Goal: Information Seeking & Learning: Learn about a topic

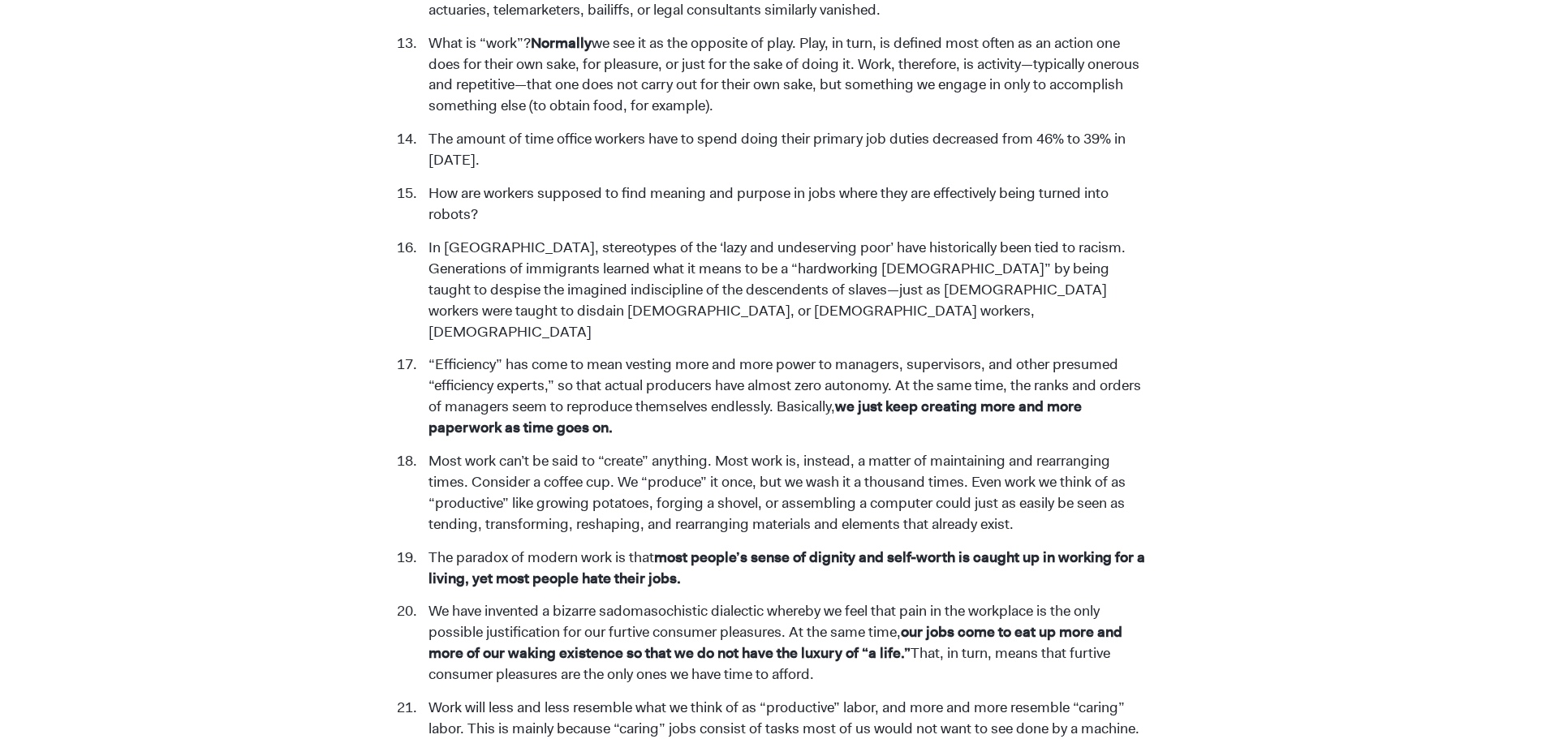
drag, startPoint x: 826, startPoint y: 441, endPoint x: 826, endPoint y: 373, distance: 67.4
drag, startPoint x: 856, startPoint y: 562, endPoint x: 838, endPoint y: 564, distance: 18.0
click at [838, 601] on li "We have invented a bizarre sadomasochistic dialectic whereby we feel that pain …" at bounding box center [784, 643] width 728 height 84
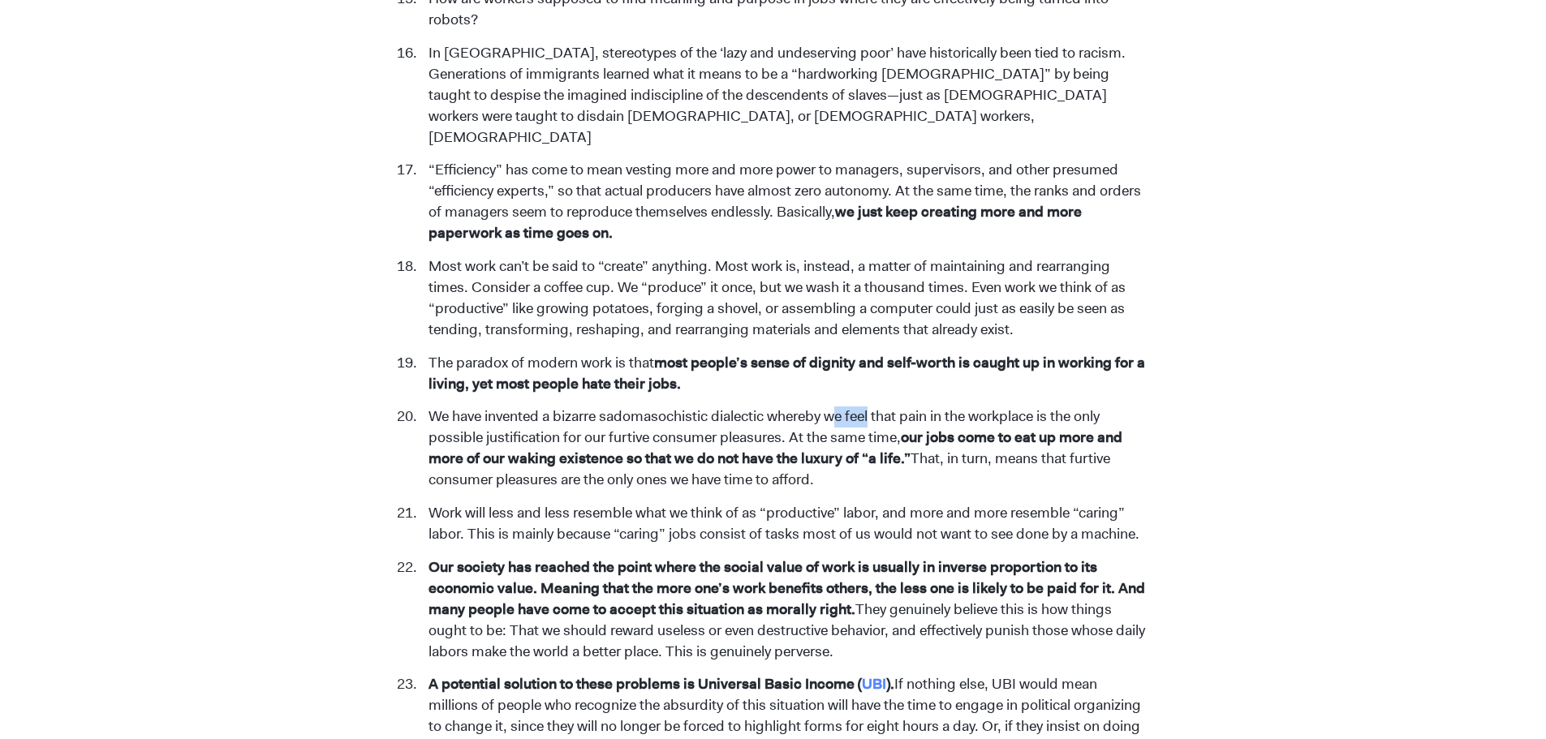
scroll to position [2906, 0]
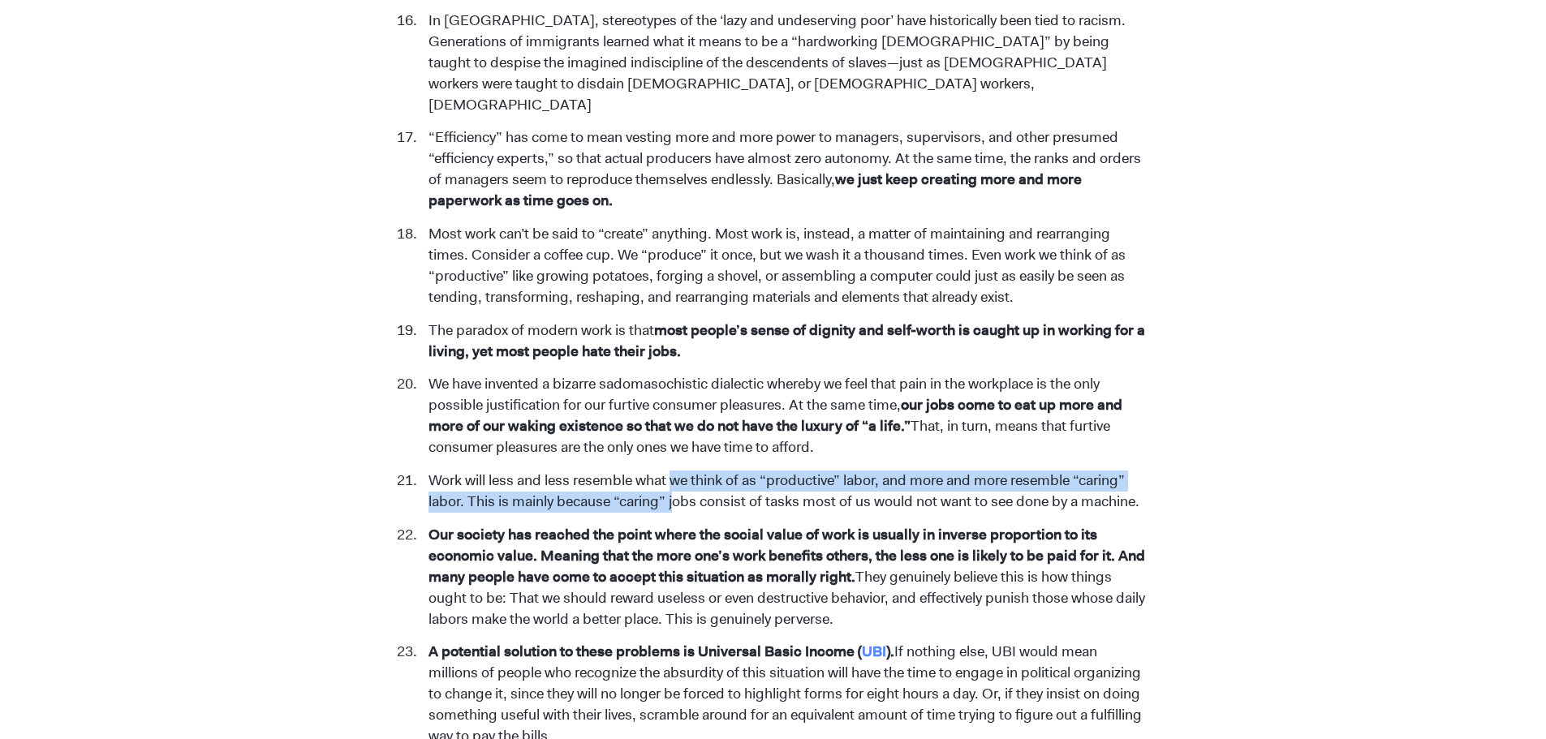
drag, startPoint x: 678, startPoint y: 464, endPoint x: 675, endPoint y: 423, distance: 41.5
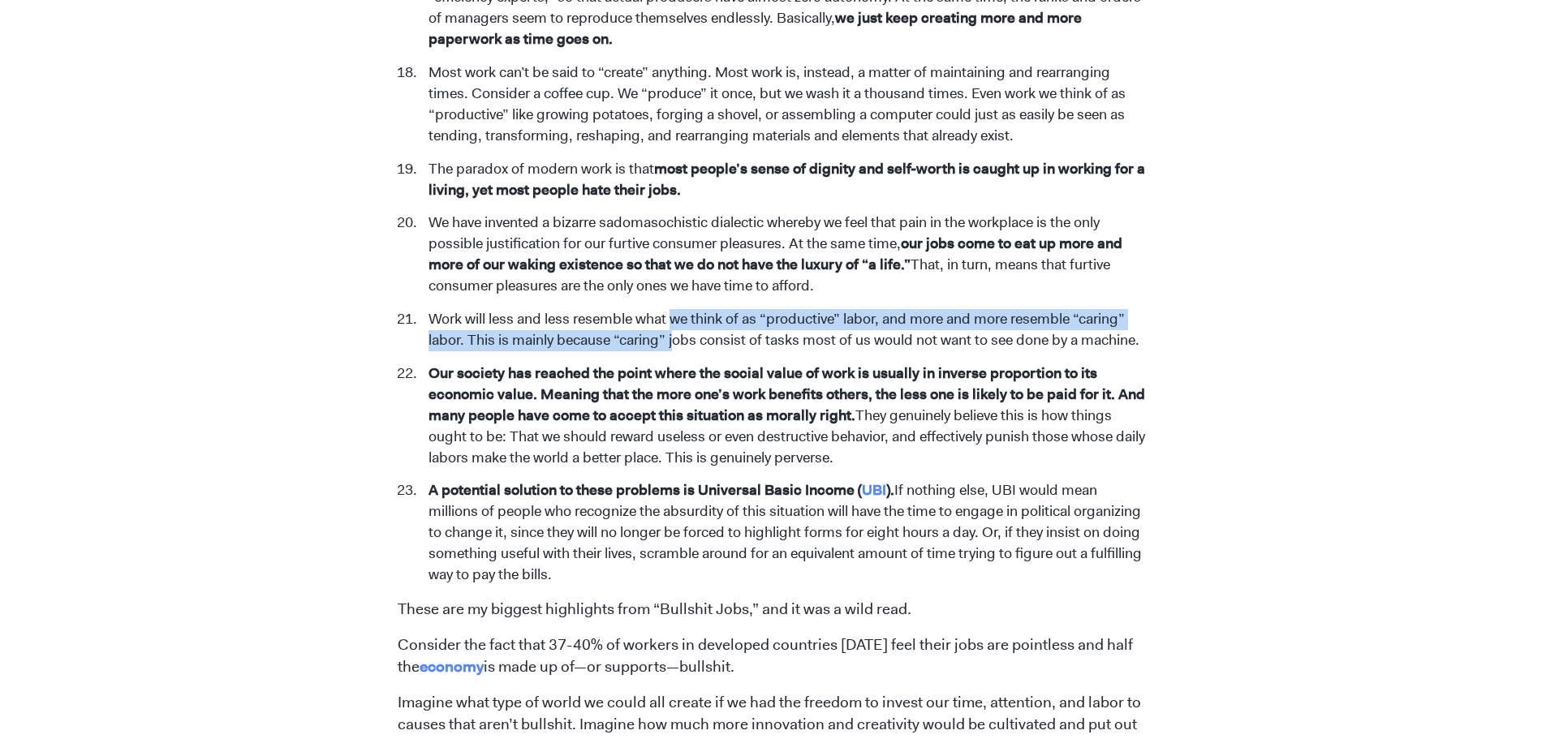
scroll to position [3068, 0]
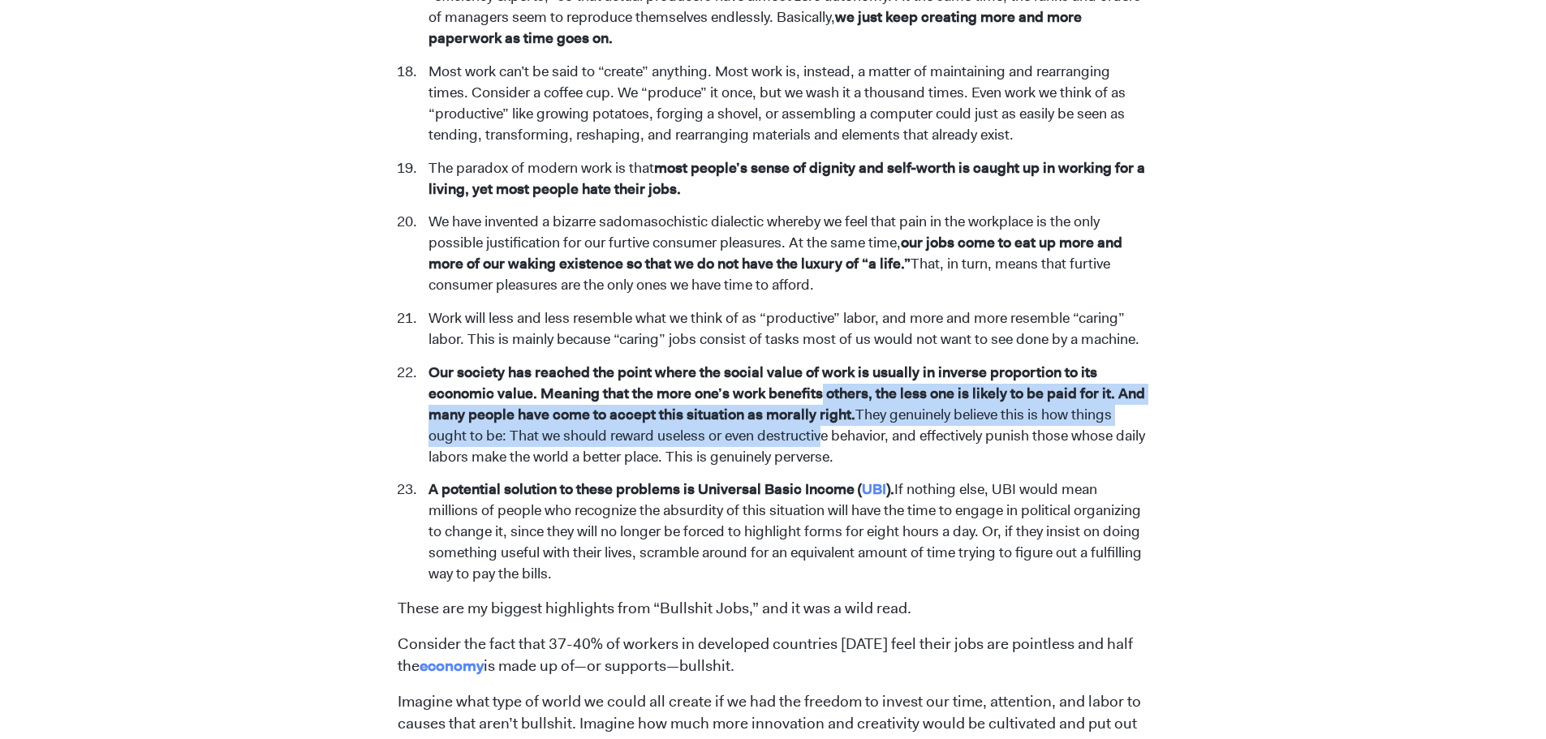
drag, startPoint x: 825, startPoint y: 394, endPoint x: 817, endPoint y: 343, distance: 51.7
click at [817, 363] on li "Our society has reached the point where the social value of work is usually in …" at bounding box center [784, 416] width 728 height 106
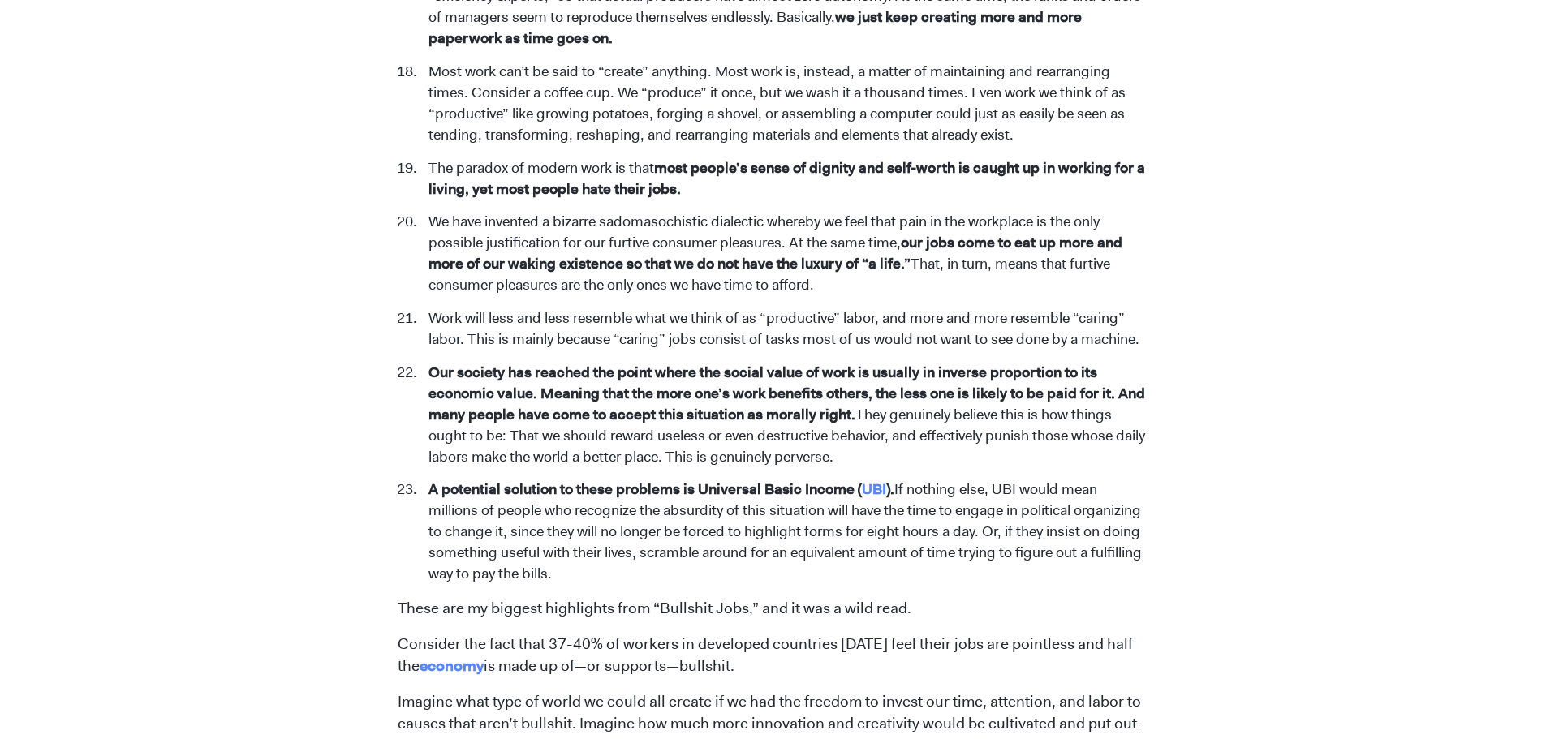
drag, startPoint x: 631, startPoint y: 511, endPoint x: 631, endPoint y: 497, distance: 13.8
click at [631, 497] on li "A potential solution to these problems is Universal Basic Income ( UBI ). If no…" at bounding box center [784, 533] width 728 height 106
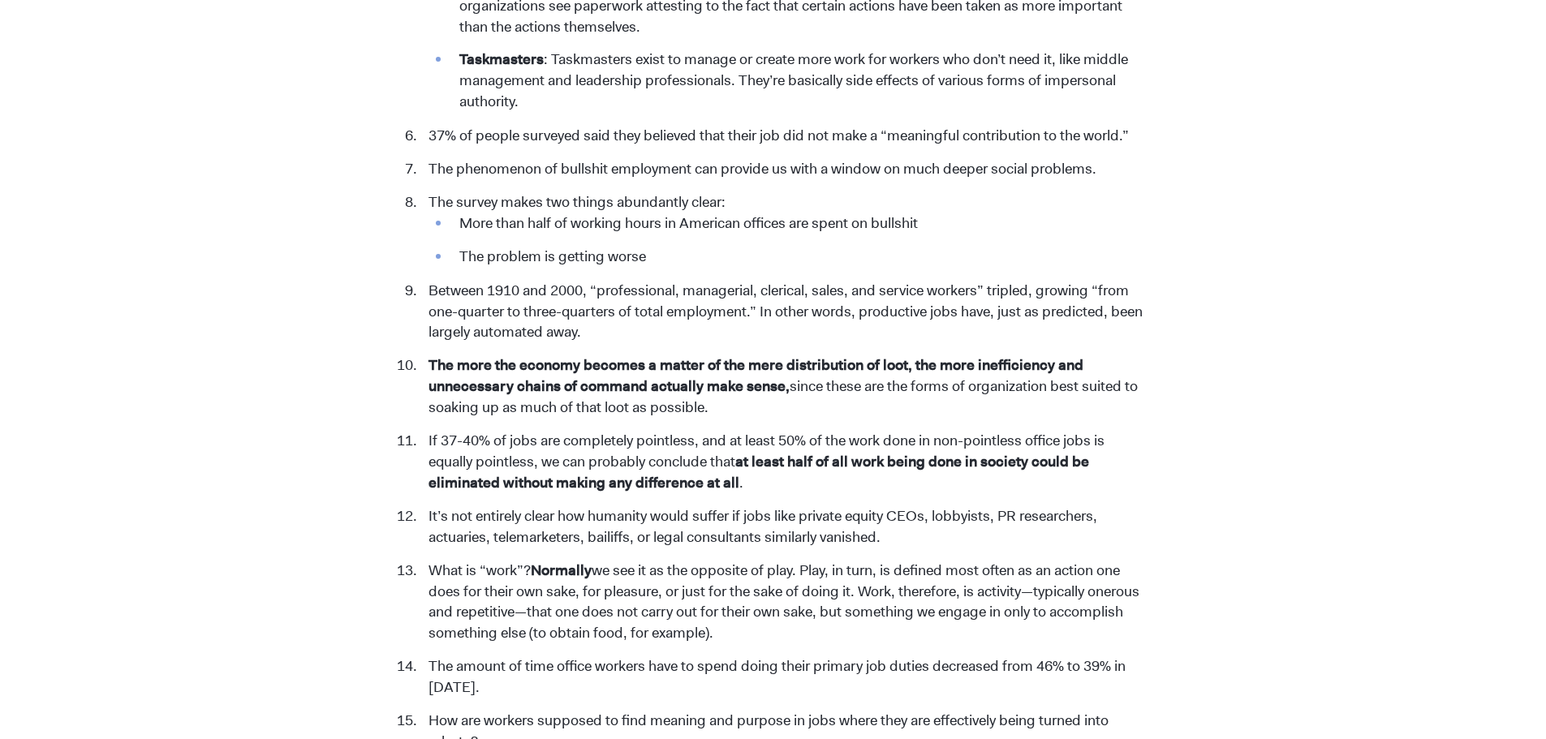
scroll to position [2159, 0]
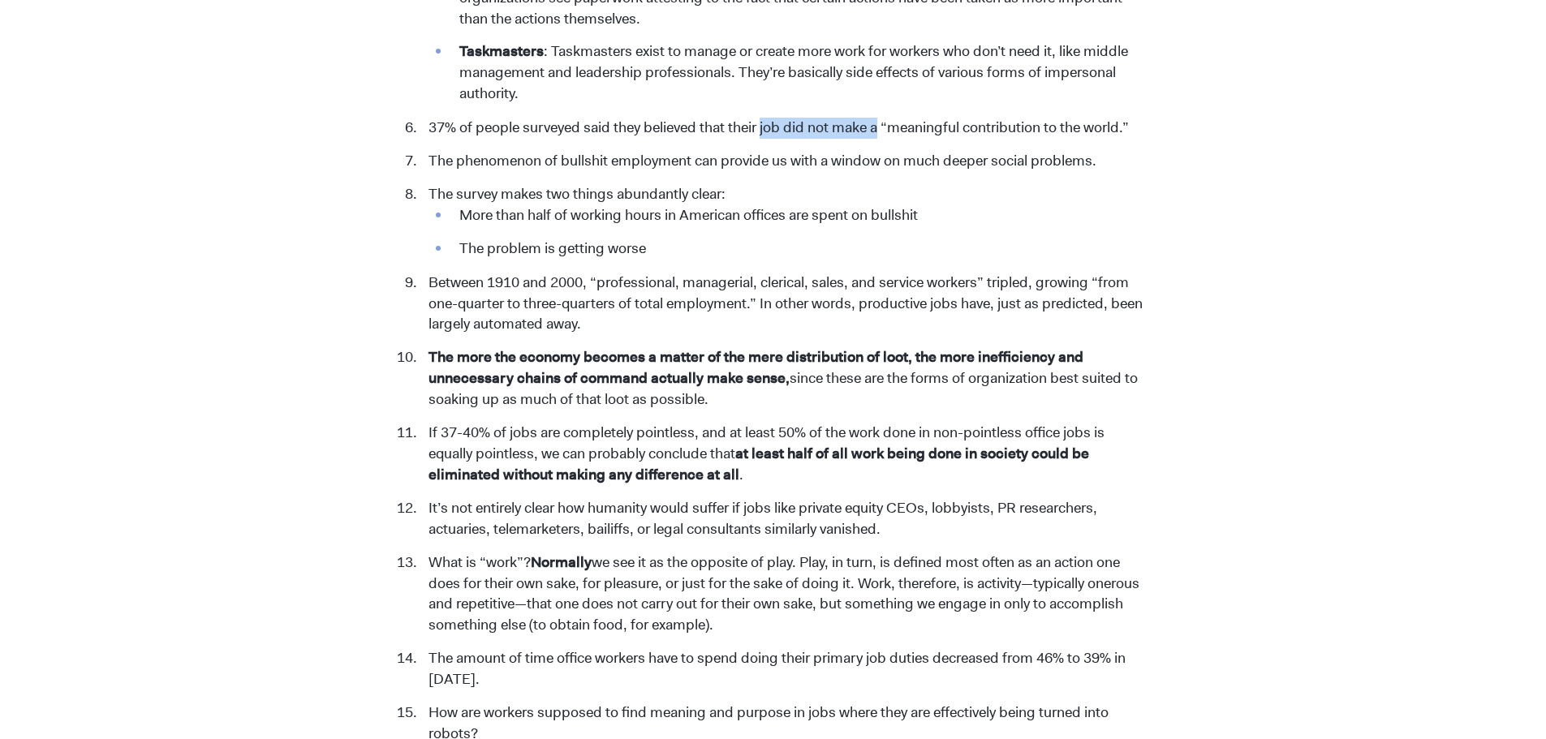
click at [763, 93] on ol "We have established three broad categories of jobs: Useful jobs (which may or m…" at bounding box center [773, 477] width 751 height 2033
click at [170, 512] on div "[DATE] 23 Best Highlights from Bullshit Jobs [PERSON_NAME] I have spent the las…" at bounding box center [773, 222] width 1546 height 4515
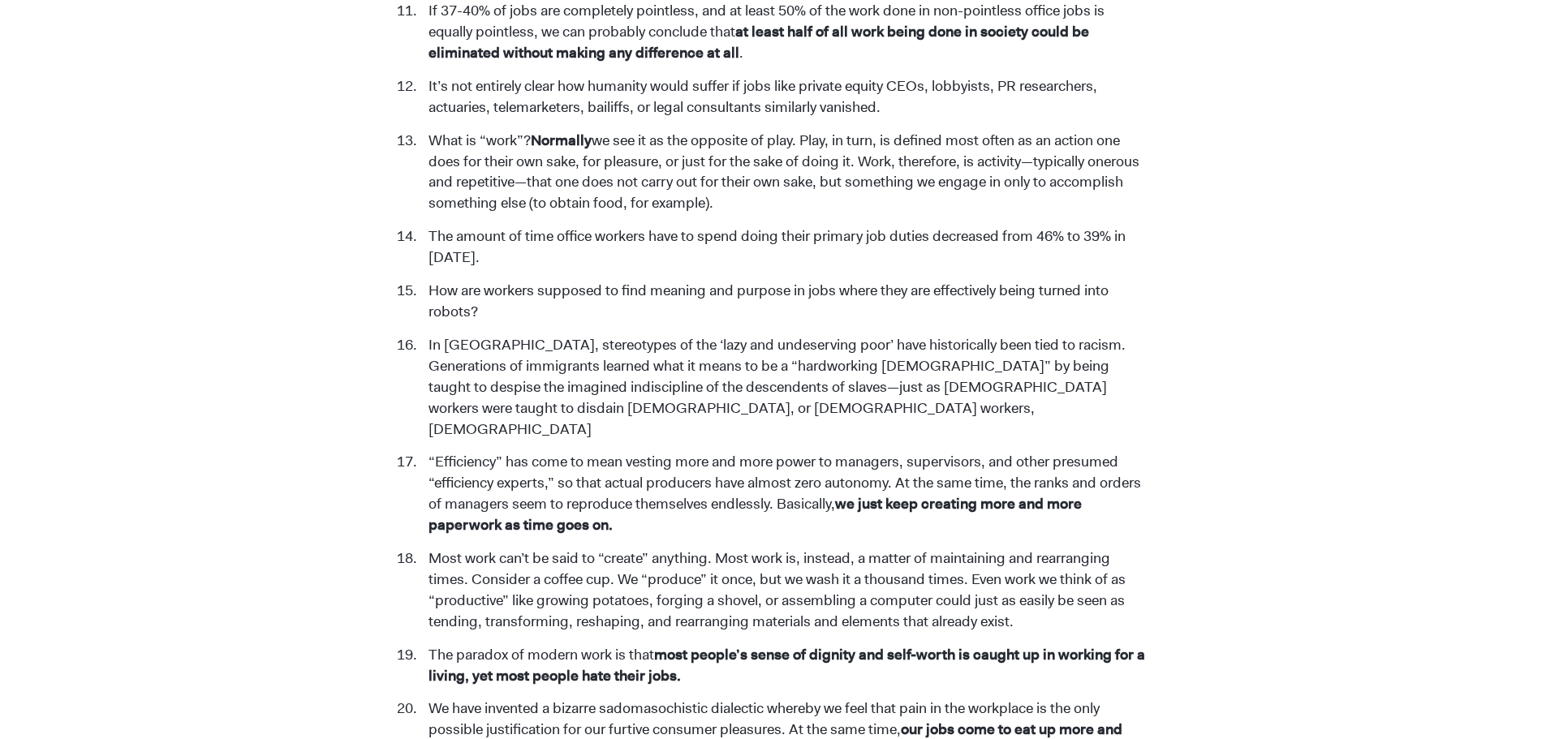
scroll to position [2614, 0]
